Goal: Information Seeking & Learning: Find specific fact

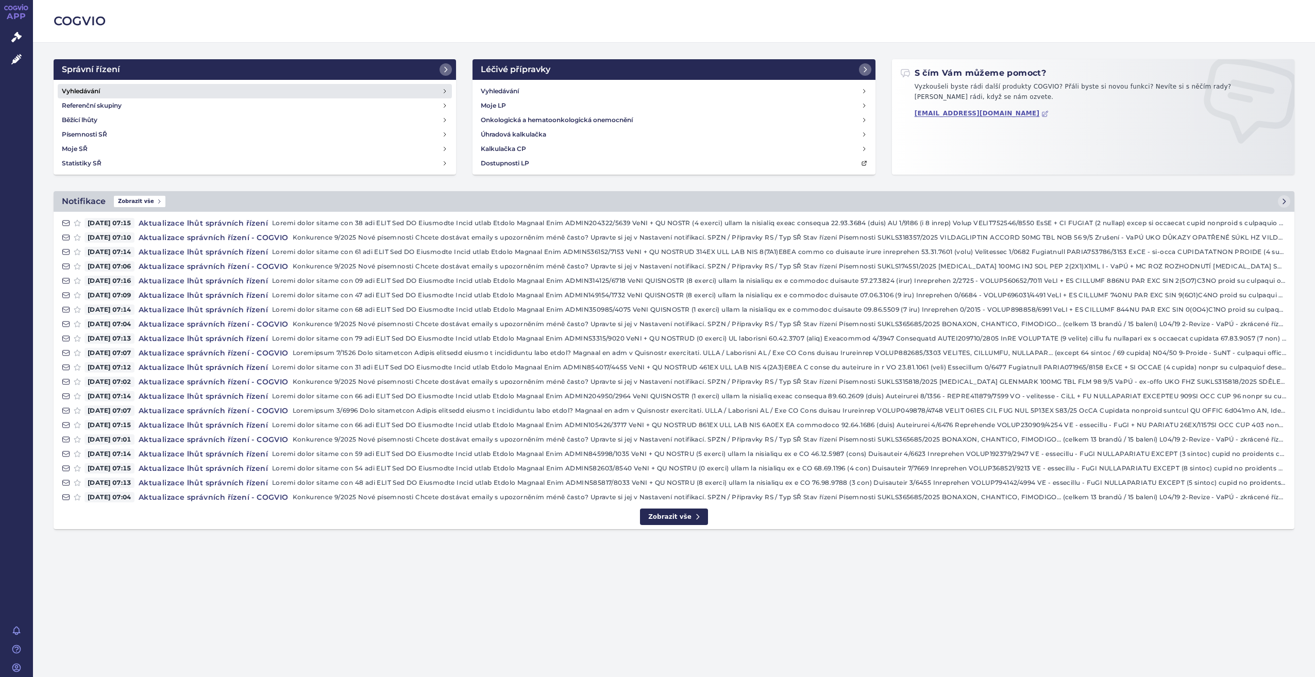
click at [125, 89] on link "Vyhledávání" at bounding box center [255, 91] width 394 height 14
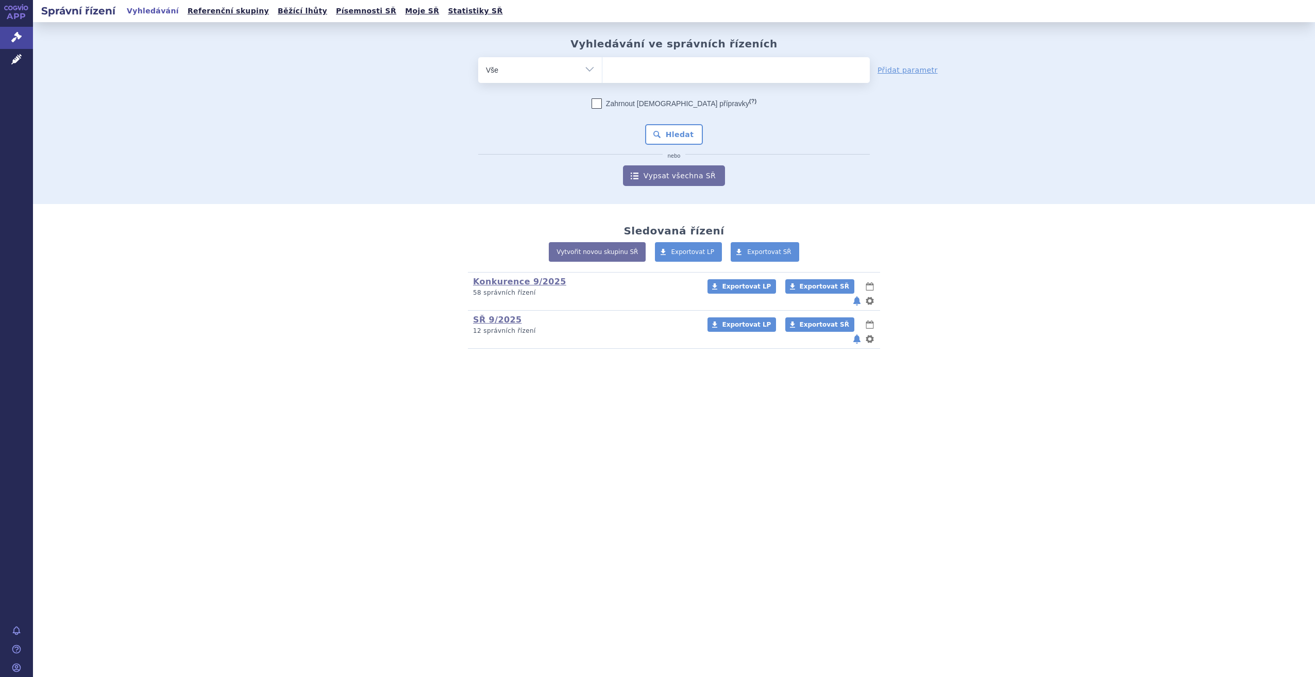
click at [733, 71] on ul at bounding box center [735, 68] width 267 height 22
click at [602, 71] on select at bounding box center [602, 70] width 1 height 26
type input "ov"
type input "o"
type input "om"
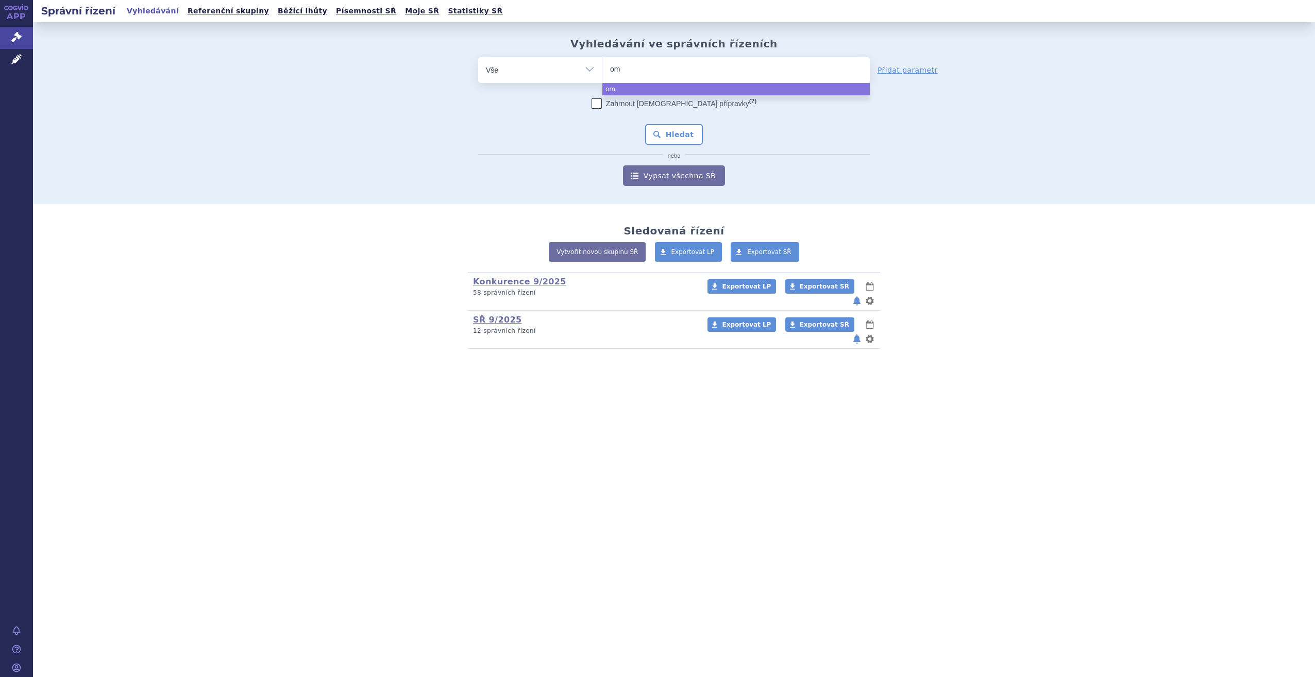
type input "omv"
type input "omvo"
type input "omvoh"
select select "omvoh"
click at [685, 150] on div "Zahrnout bratrské přípravky (?) Hledat nebo Vypsat všechna SŘ" at bounding box center [674, 142] width 392 height 88
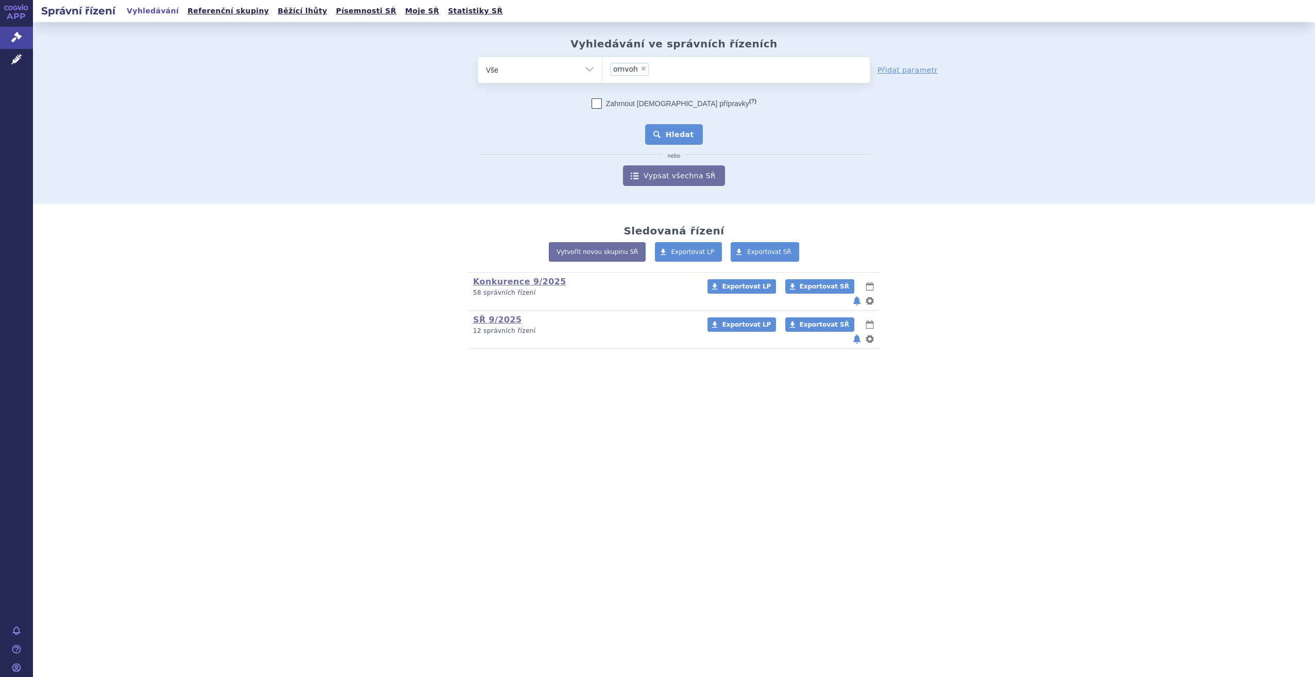
click at [685, 136] on button "Hledat" at bounding box center [674, 134] width 58 height 21
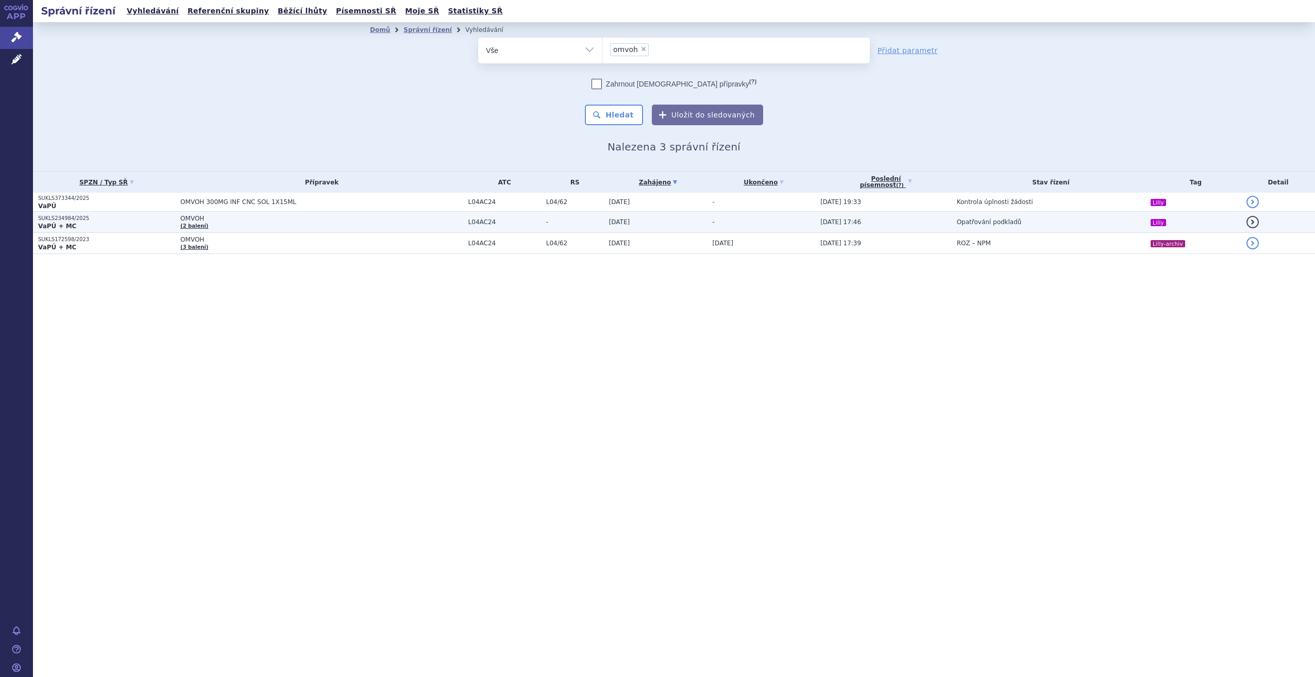
click at [309, 226] on td "OMVOH (2 balení)" at bounding box center [318, 222] width 287 height 21
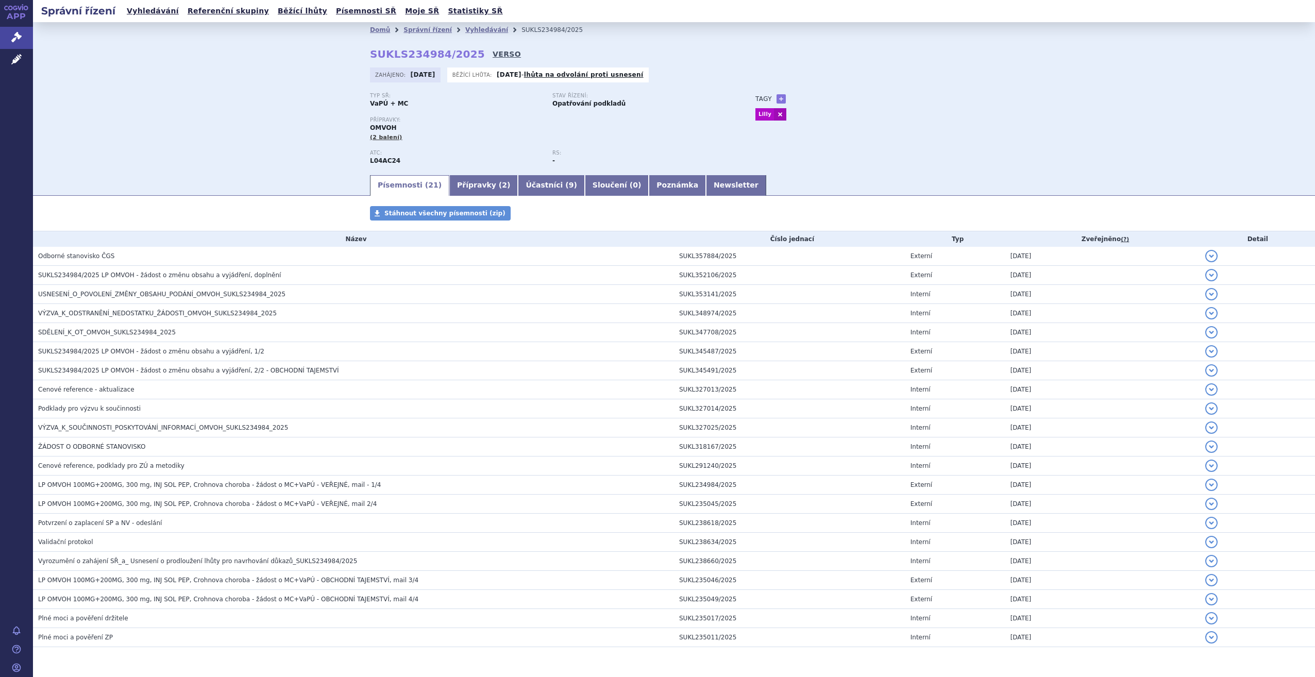
click at [493, 53] on link "VERSO" at bounding box center [507, 54] width 28 height 10
click at [146, 14] on link "Vyhledávání" at bounding box center [153, 11] width 58 height 14
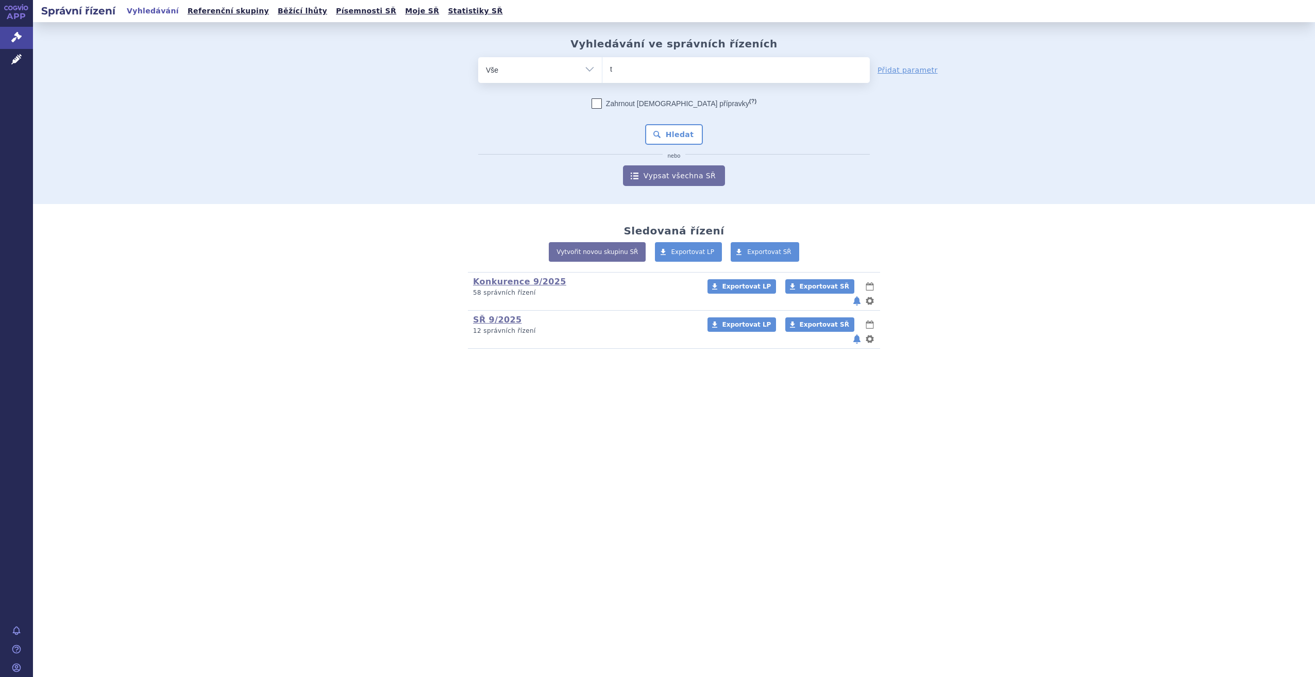
type input "tr"
type input "tru"
type input "trul"
type input "trulic"
type input "trulici"
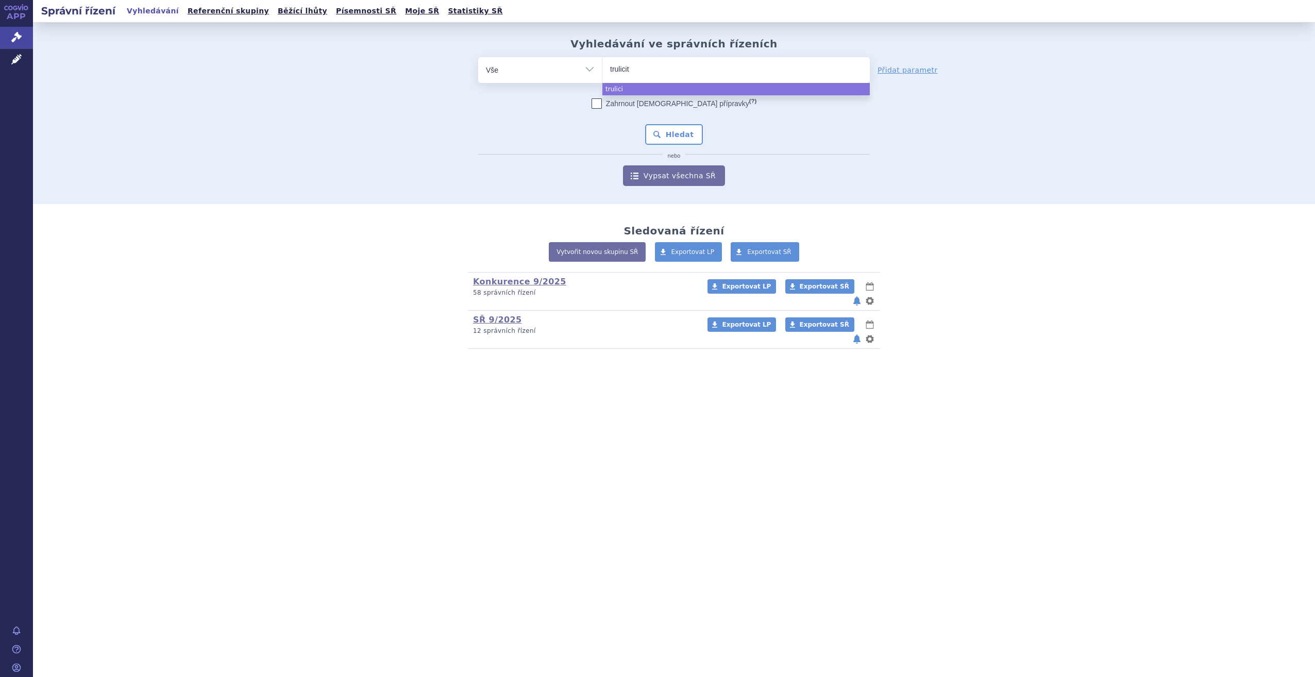
type input "trulicity"
select select "trulicity"
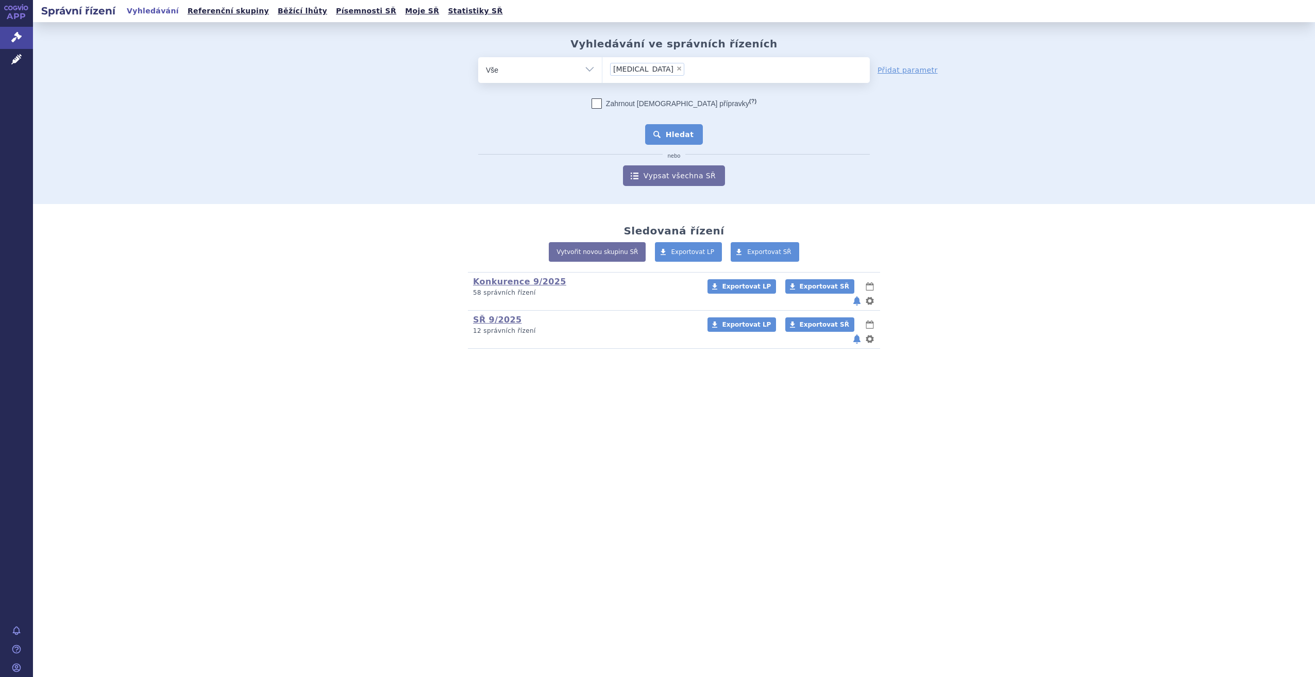
click at [690, 133] on button "Hledat" at bounding box center [674, 134] width 58 height 21
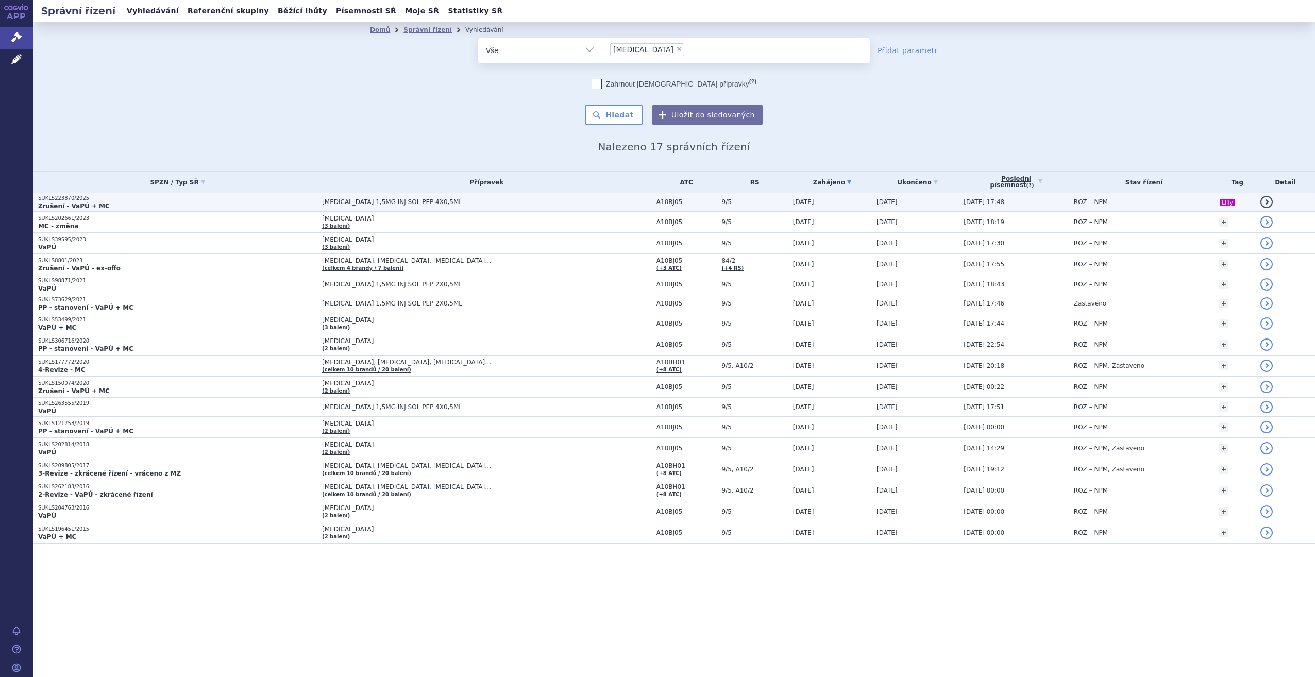
click at [199, 202] on p "Zrušení - VaPÚ + MC" at bounding box center [177, 206] width 279 height 8
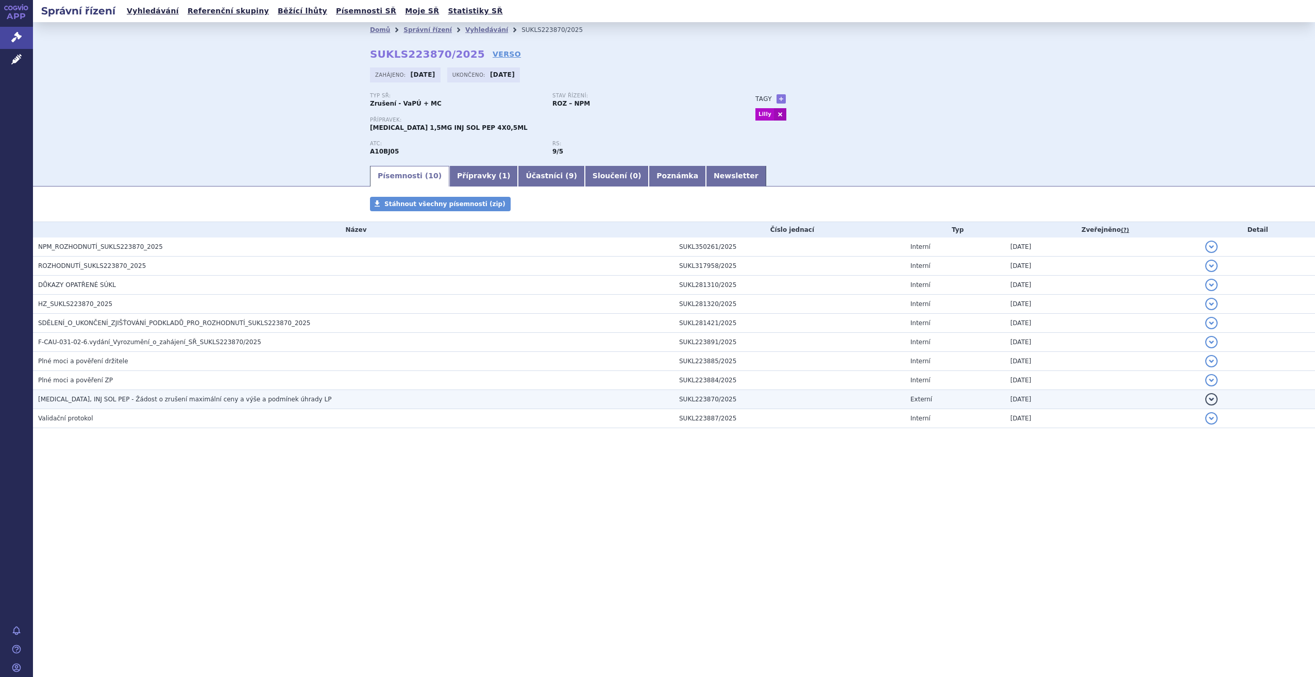
click at [149, 401] on span "[MEDICAL_DATA], INJ SOL PEP - Žádost o zrušení maximální ceny a výše a podmínek…" at bounding box center [184, 399] width 293 height 7
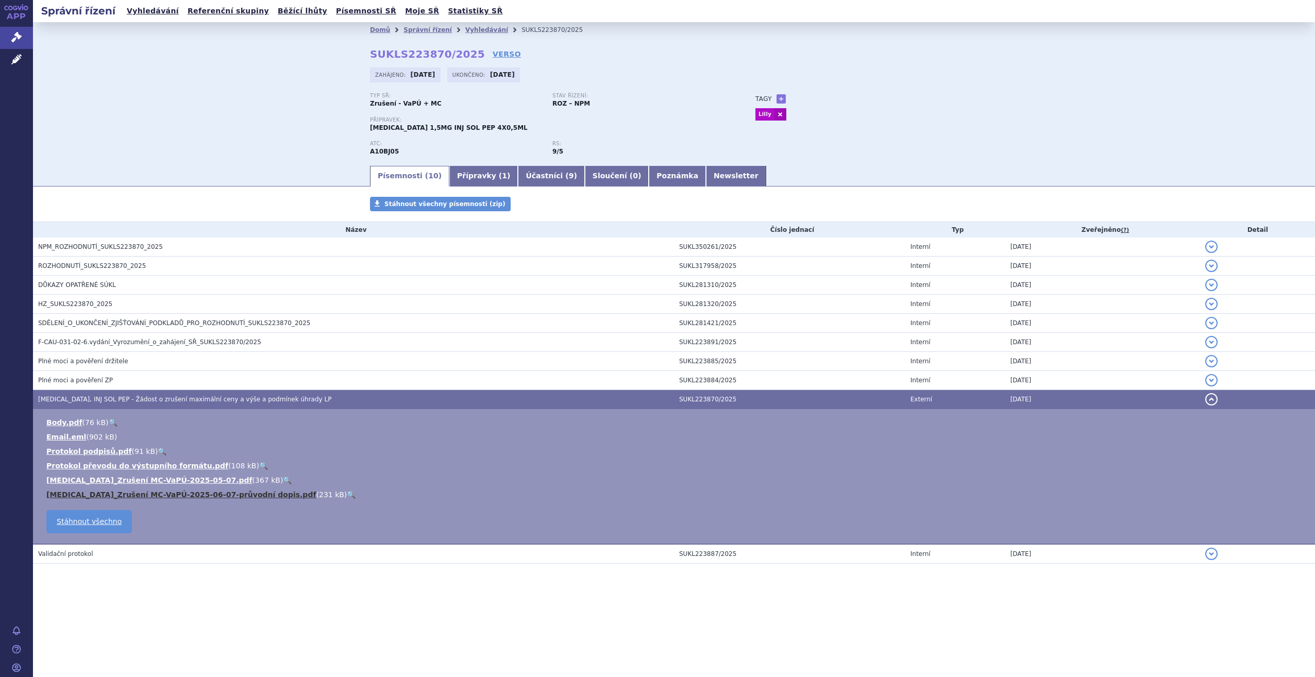
click at [171, 493] on link "[MEDICAL_DATA]_Zrušení MC-VaPÚ-2025-06-07-průvodní dopis.pdf" at bounding box center [181, 494] width 270 height 8
click at [148, 483] on link "[MEDICAL_DATA]_Zrušení MC-VaPÚ-2025-05-07.pdf" at bounding box center [149, 480] width 206 height 8
